Goal: Transaction & Acquisition: Purchase product/service

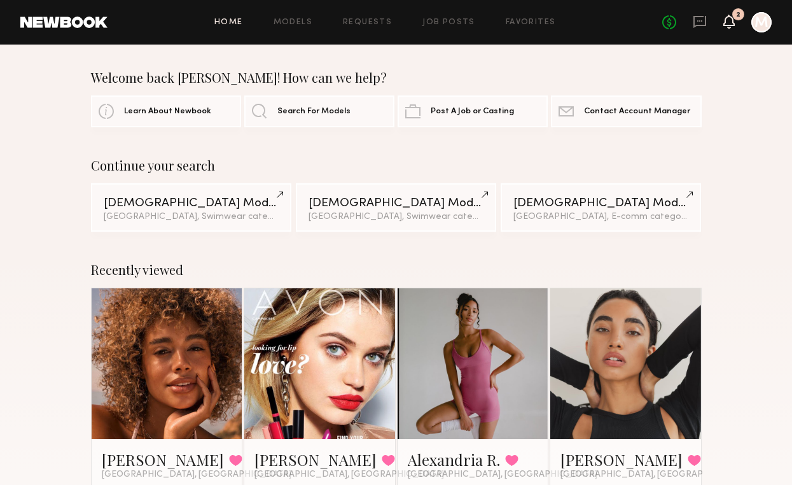
click at [733, 20] on icon at bounding box center [729, 21] width 10 height 9
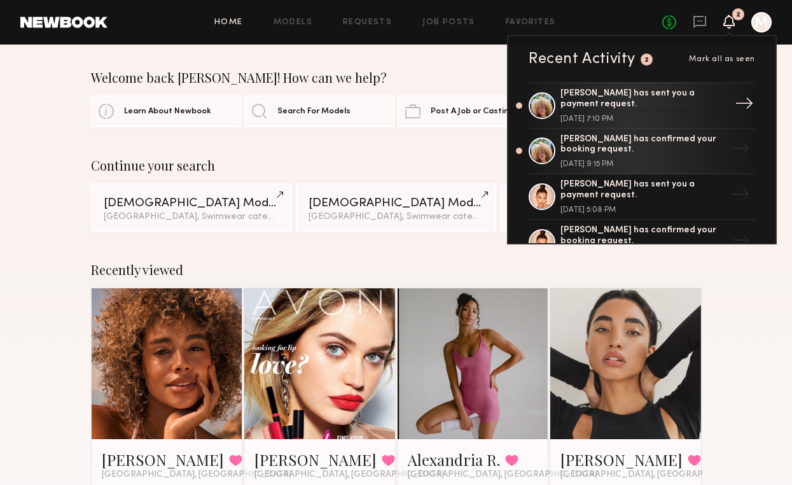
click at [615, 104] on div "[PERSON_NAME] has sent you a payment request." at bounding box center [643, 99] width 165 height 22
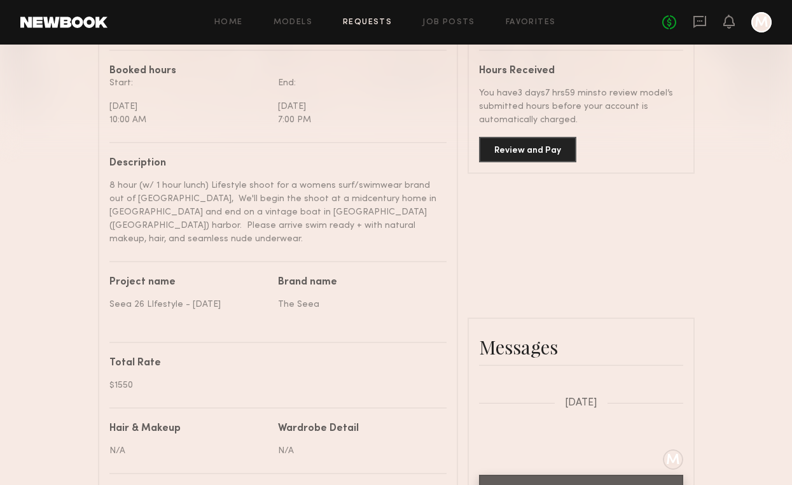
scroll to position [360, 0]
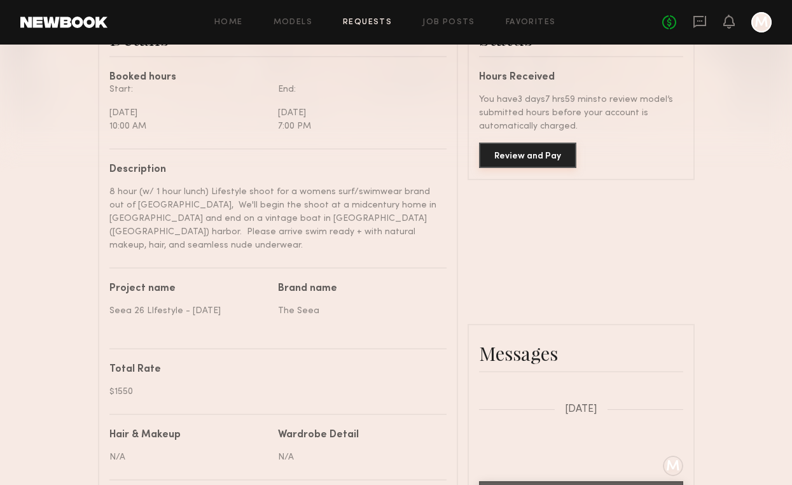
click at [544, 150] on button "Review and Pay" at bounding box center [527, 155] width 97 height 25
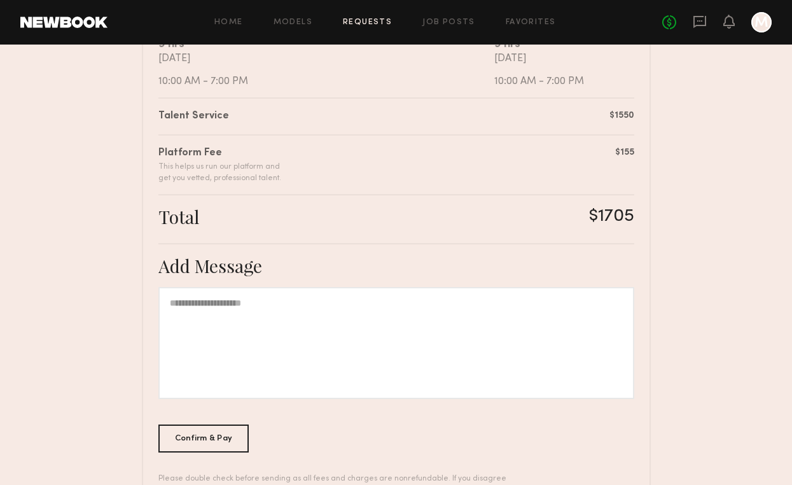
scroll to position [305, 0]
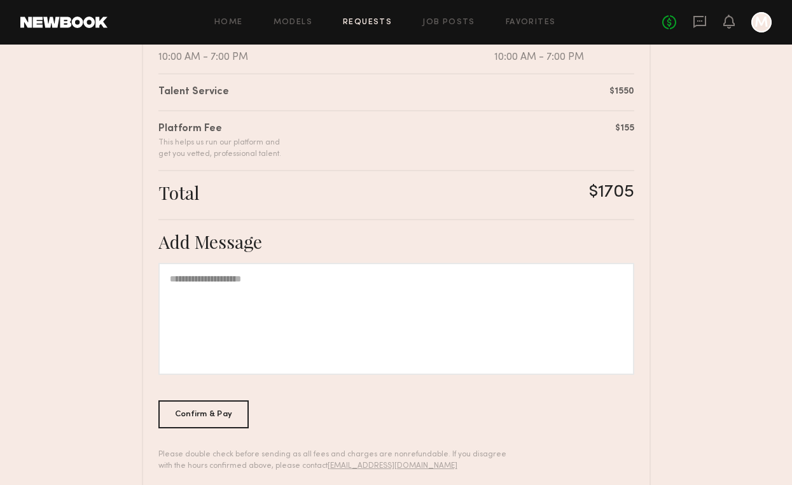
click at [295, 300] on div at bounding box center [396, 319] width 476 height 112
click at [198, 409] on div "Confirm & Pay" at bounding box center [203, 414] width 91 height 28
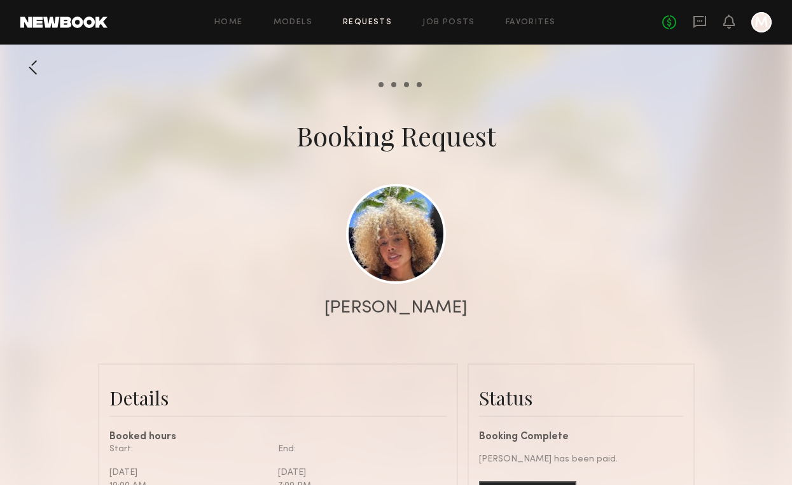
scroll to position [936, 0]
